Goal: Task Accomplishment & Management: Use online tool/utility

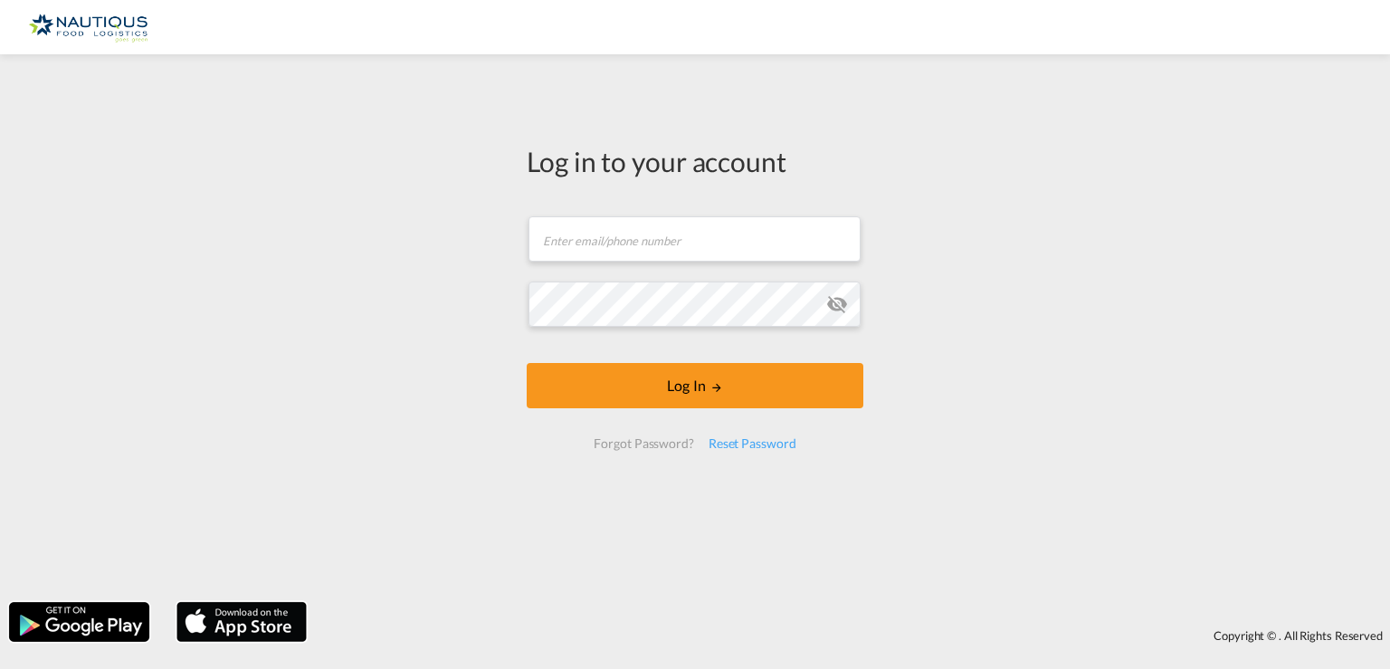
type input "[EMAIL_ADDRESS][DOMAIN_NAME]"
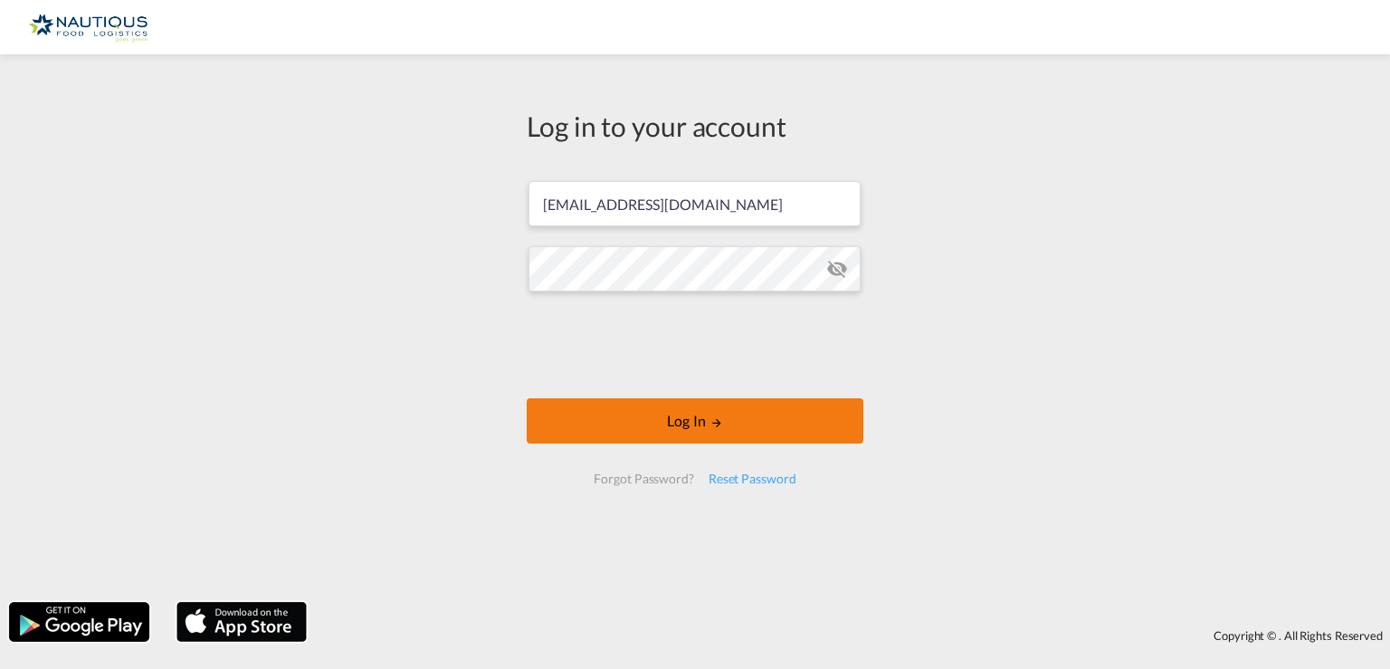
click at [686, 428] on button "Log In" at bounding box center [695, 420] width 337 height 45
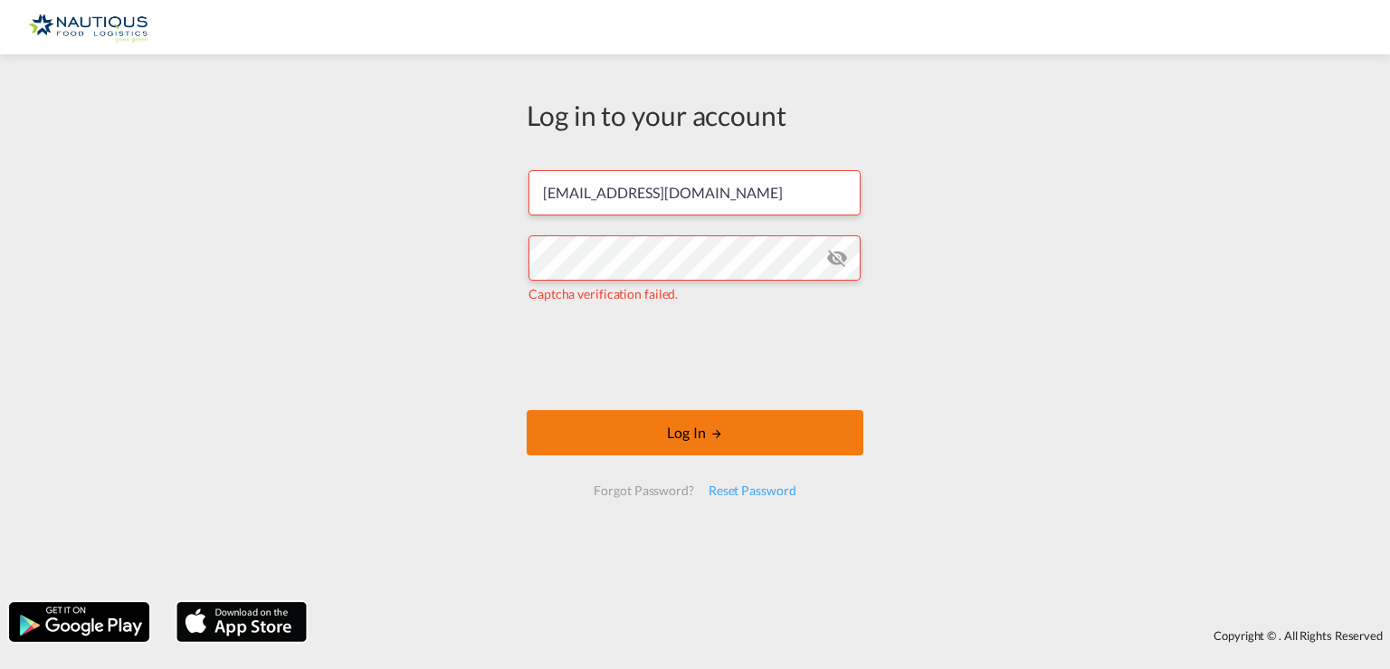
click at [673, 435] on button "Log In" at bounding box center [695, 432] width 337 height 45
click at [682, 433] on button "Log In" at bounding box center [695, 432] width 337 height 45
